Goal: Information Seeking & Learning: Learn about a topic

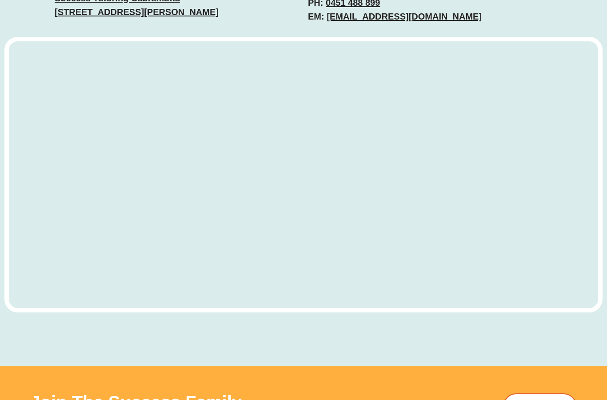
scroll to position [2370, 0]
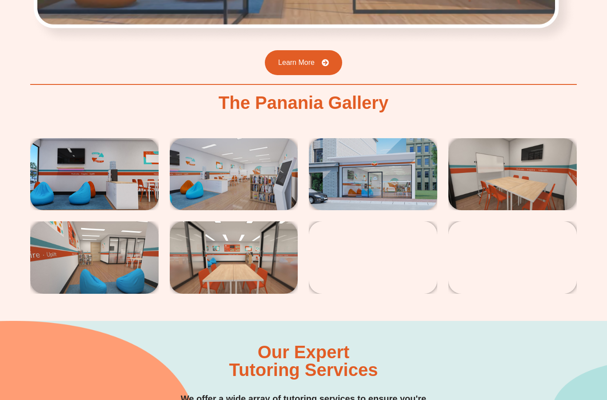
scroll to position [1334, 0]
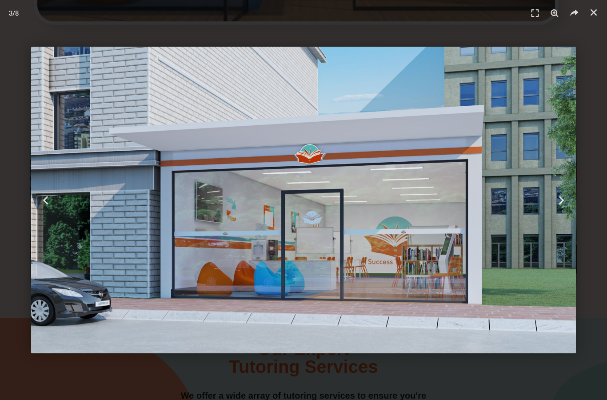
click at [598, 193] on div "Next" at bounding box center [561, 200] width 91 height 400
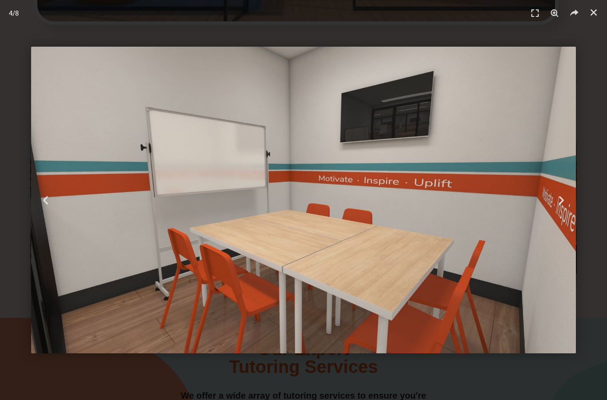
click at [566, 203] on icon "Next slide" at bounding box center [561, 200] width 11 height 11
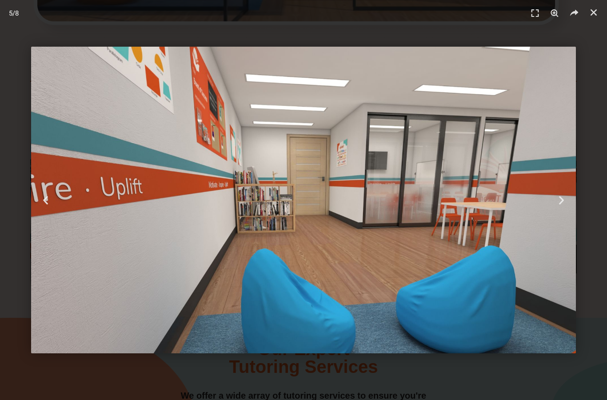
click at [47, 197] on icon "Previous slide" at bounding box center [45, 200] width 11 height 11
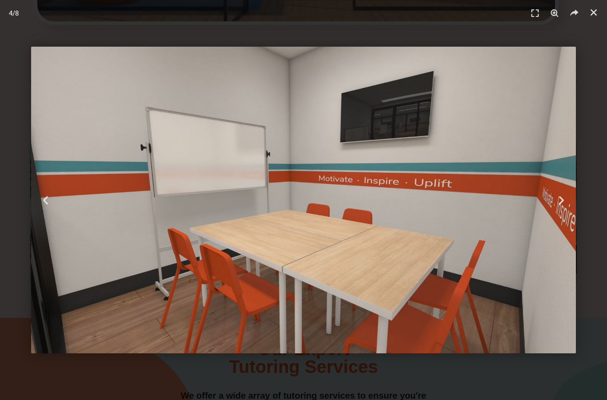
click at [566, 193] on div "Next" at bounding box center [561, 200] width 91 height 400
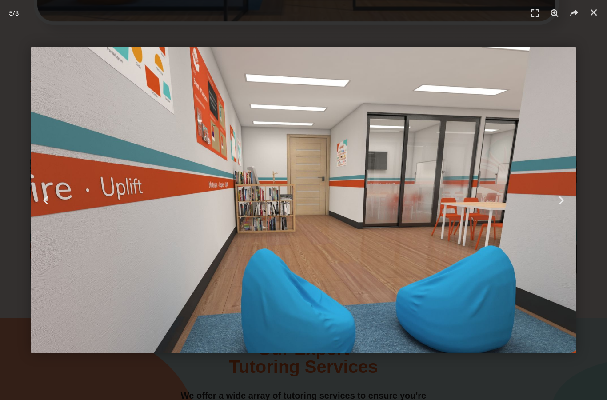
click at [557, 197] on icon "Next slide" at bounding box center [561, 200] width 11 height 11
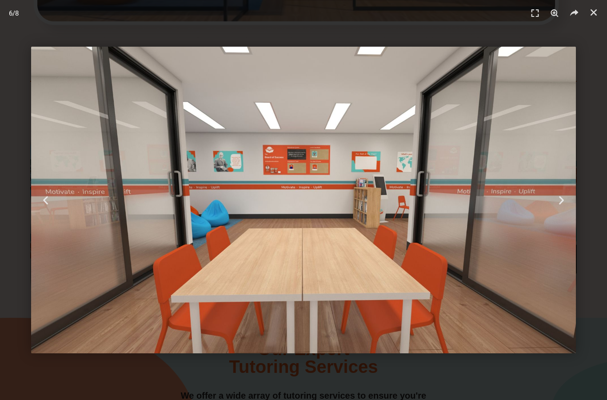
click at [556, 199] on div "Next" at bounding box center [561, 200] width 91 height 400
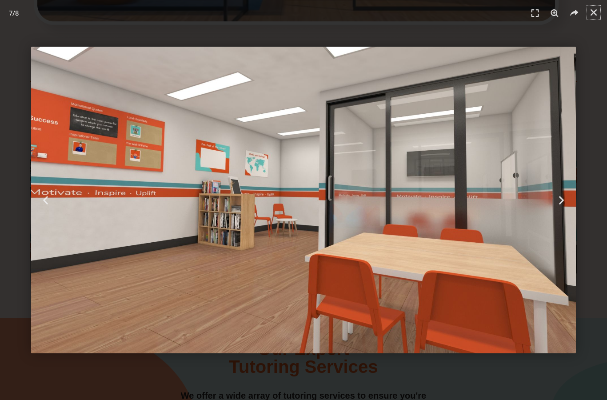
click at [589, 10] on link "Close (Esc)" at bounding box center [593, 12] width 13 height 13
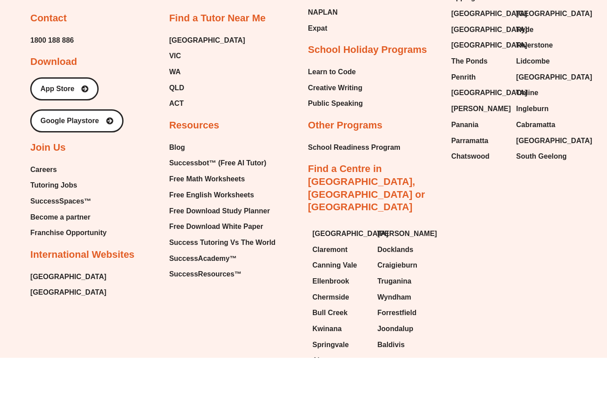
scroll to position [5129, 0]
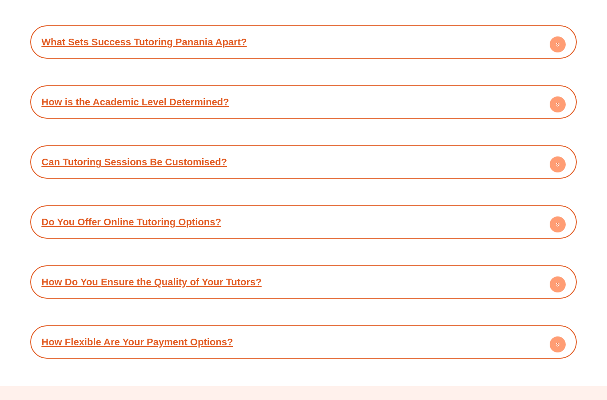
click at [555, 97] on circle at bounding box center [558, 105] width 16 height 16
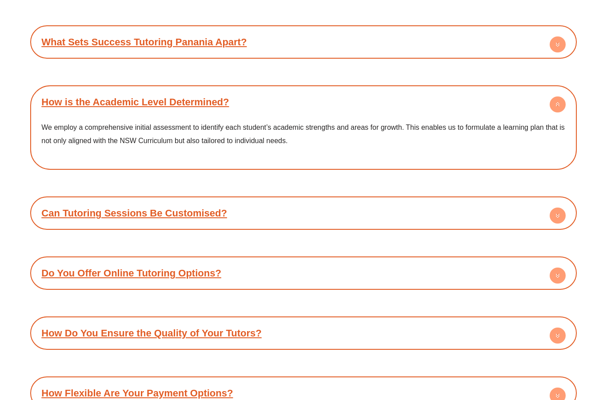
click at [552, 96] on circle at bounding box center [558, 104] width 16 height 16
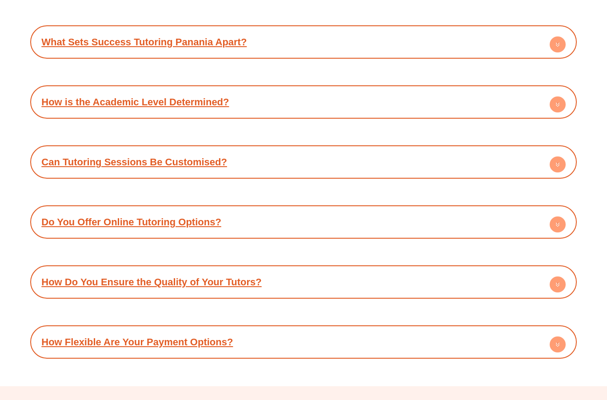
click at [550, 36] on icon at bounding box center [558, 44] width 16 height 16
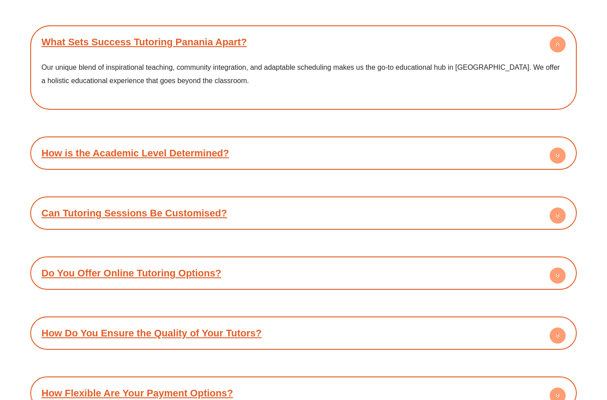
click at [563, 36] on icon at bounding box center [558, 44] width 16 height 16
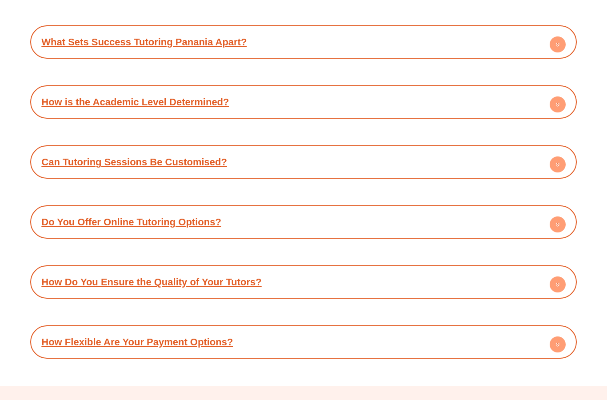
click at [551, 217] on circle at bounding box center [558, 225] width 16 height 16
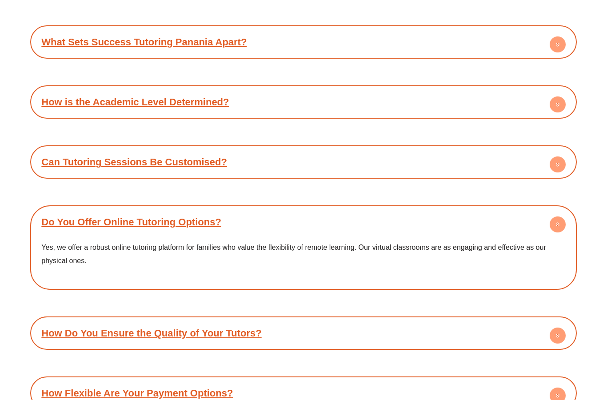
click at [555, 217] on circle at bounding box center [558, 225] width 16 height 16
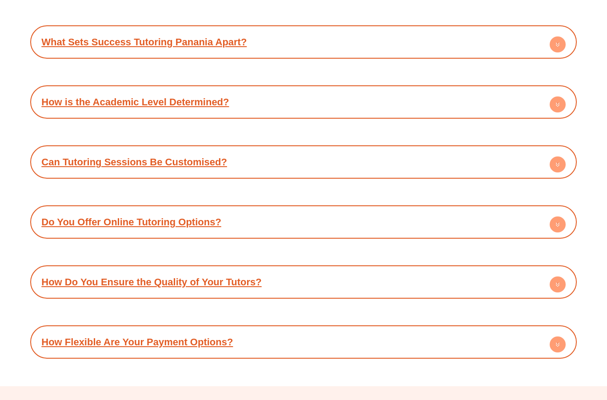
click at [550, 157] on icon at bounding box center [558, 165] width 16 height 16
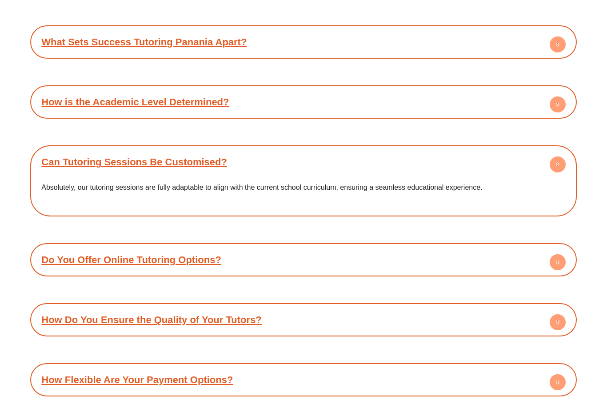
click at [560, 157] on circle at bounding box center [558, 165] width 16 height 16
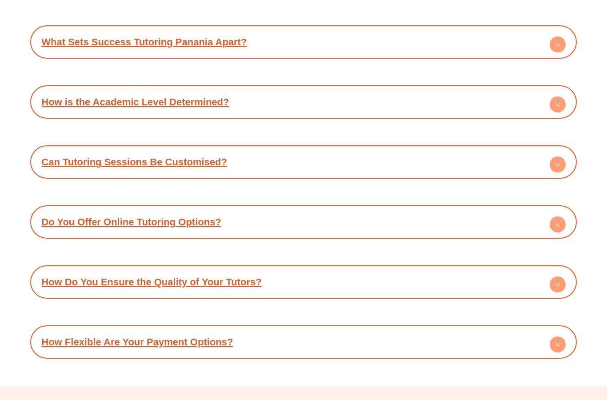
click at [550, 277] on icon at bounding box center [558, 285] width 16 height 16
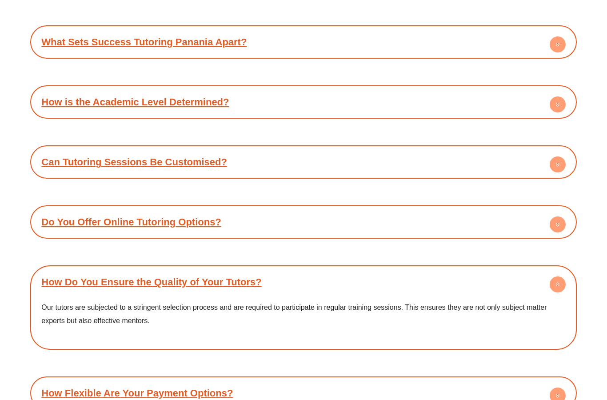
click at [558, 277] on circle at bounding box center [558, 285] width 16 height 16
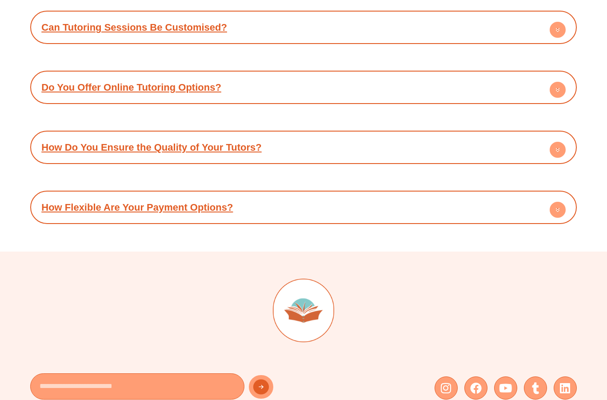
scroll to position [4506, 0]
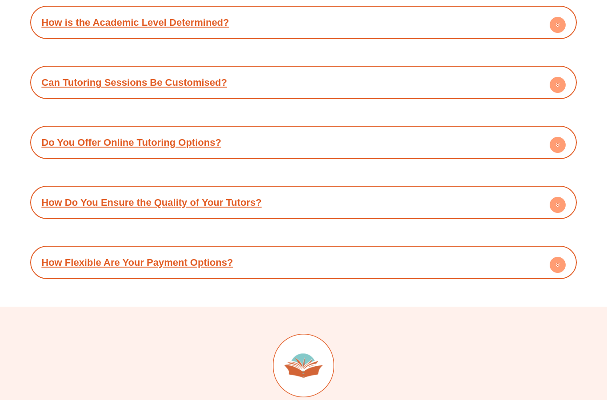
click at [549, 190] on div "How Do You Ensure the Quality of Your Tutors?" at bounding box center [304, 202] width 538 height 24
